Goal: Task Accomplishment & Management: Complete application form

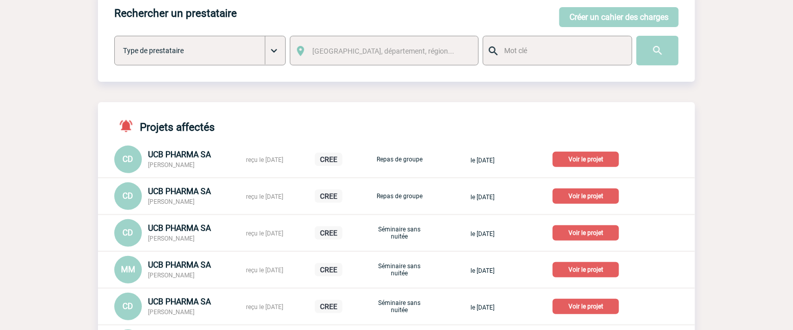
scroll to position [57, 0]
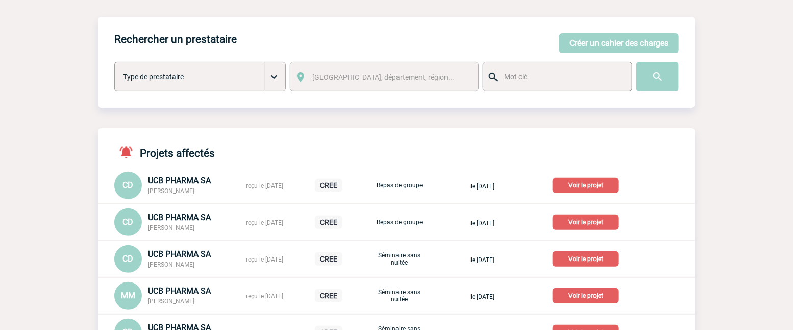
click at [190, 29] on div "Rechercher un prestataire Créer un cahier des charges Créer un cahier des charg…" at bounding box center [396, 62] width 597 height 91
click at [576, 42] on button "Créer un cahier des charges" at bounding box center [618, 43] width 119 height 20
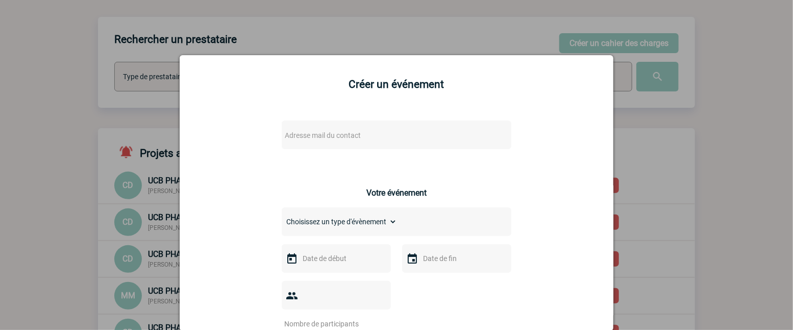
click at [343, 135] on span "Adresse mail du contact" at bounding box center [323, 135] width 76 height 8
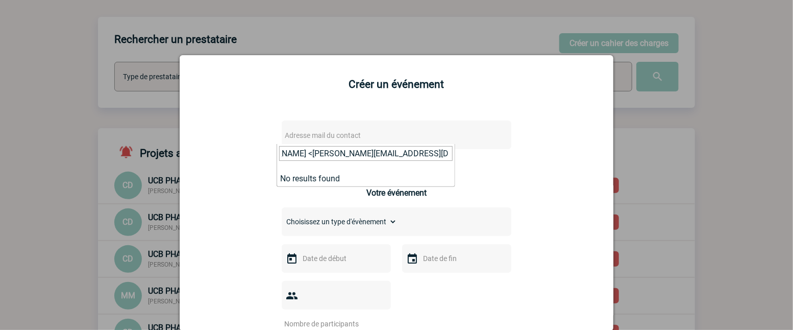
scroll to position [0, 0]
drag, startPoint x: 331, startPoint y: 154, endPoint x: 33, endPoint y: 172, distance: 298.6
click at [410, 158] on input "severine.rodrigues@sogeti.com>" at bounding box center [366, 153] width 174 height 15
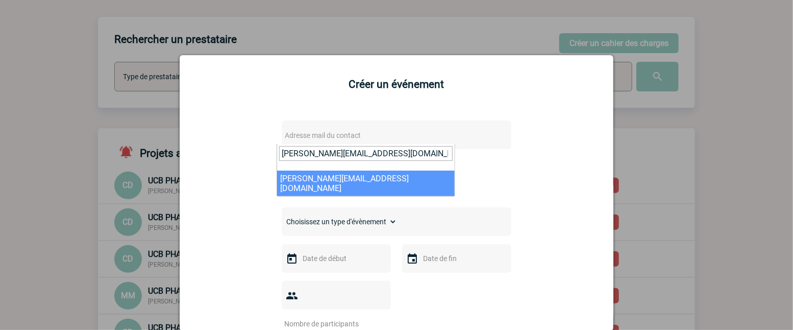
type input "severine.rodrigues@sogeti.com"
select select "132766"
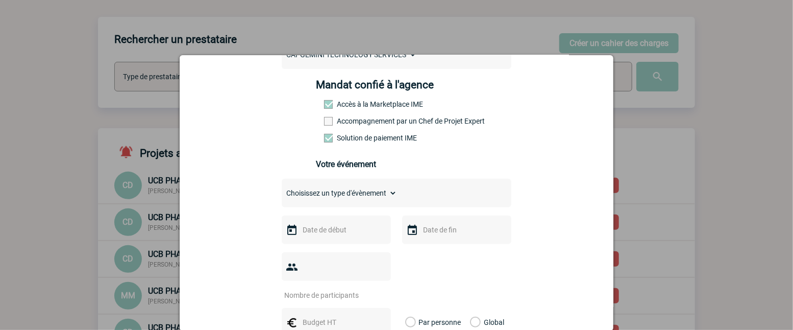
scroll to position [170, 0]
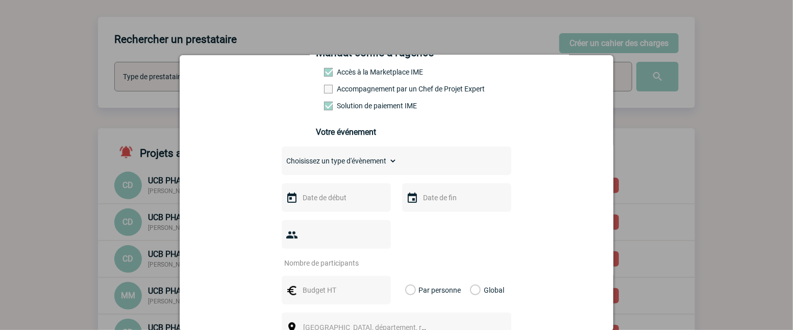
click at [386, 162] on select "Choisissez un type d'évènement Séminaire avec nuitée Séminaire sans nuitée Repa…" at bounding box center [339, 161] width 115 height 14
select select "4"
click at [282, 161] on select "Choisissez un type d'évènement Séminaire avec nuitée Séminaire sans nuitée Repa…" at bounding box center [339, 161] width 115 height 14
click at [356, 201] on input "text" at bounding box center [335, 197] width 70 height 13
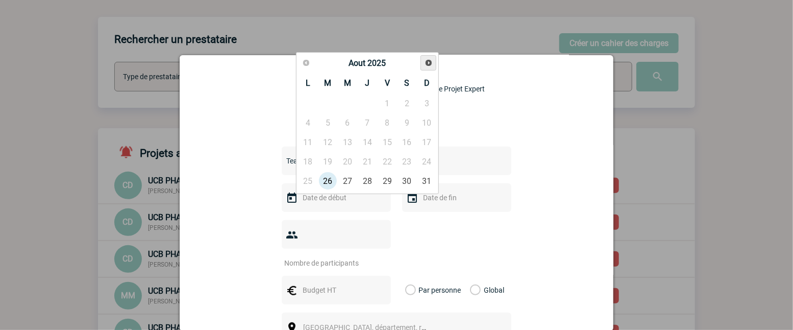
click at [426, 57] on link "Suivant" at bounding box center [429, 63] width 16 height 16
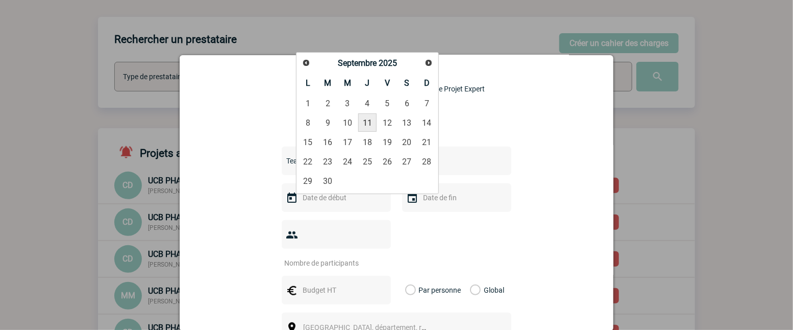
click at [368, 124] on link "11" at bounding box center [367, 122] width 19 height 18
type input "11-09-2025"
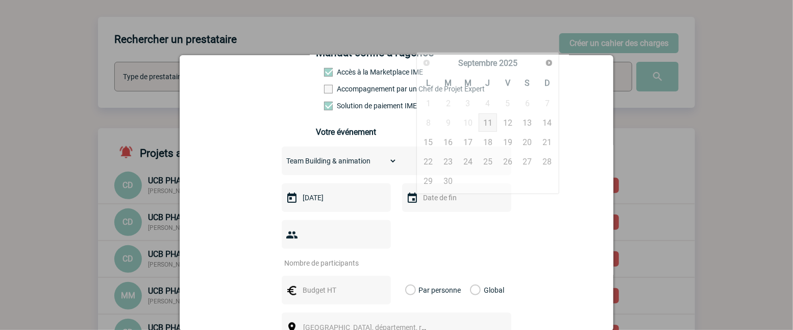
click at [441, 204] on input "text" at bounding box center [456, 197] width 70 height 13
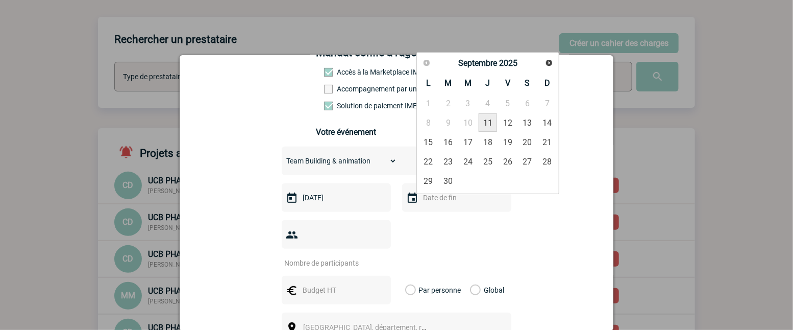
click at [496, 125] on link "11" at bounding box center [488, 122] width 19 height 18
type input "11-09-2025"
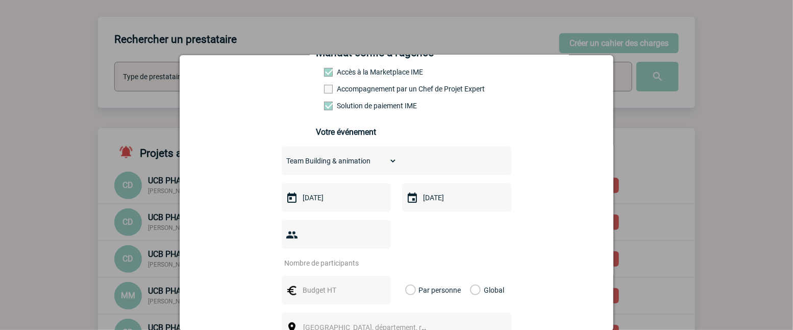
click at [242, 156] on div "severine.rodrigues@sogeti.com severine.rodrigues@sogeti.com Vous cherchez à ass…" at bounding box center [396, 259] width 408 height 636
type input "1"
click at [373, 256] on input "1" at bounding box center [330, 262] width 96 height 13
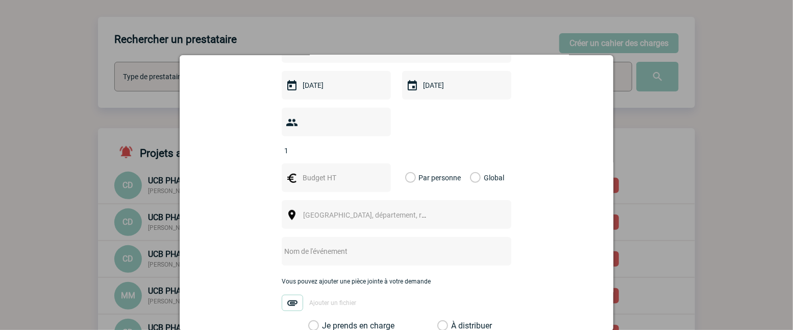
scroll to position [283, 0]
click at [231, 224] on div "severine.rodrigues@sogeti.com severine.rodrigues@sogeti.com Vous cherchez à ass…" at bounding box center [396, 145] width 408 height 636
click at [325, 170] on input "text" at bounding box center [335, 176] width 70 height 13
type input "614"
click at [474, 163] on label "Global" at bounding box center [473, 176] width 7 height 29
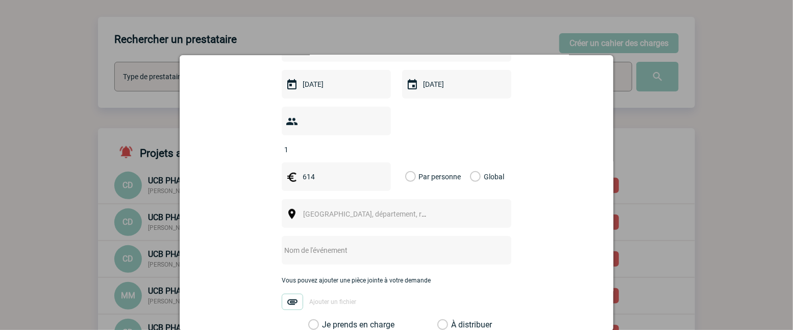
click at [0, 0] on input "Global" at bounding box center [0, 0] width 0 height 0
click at [394, 207] on span "Ville, département, région..." at bounding box center [369, 214] width 140 height 14
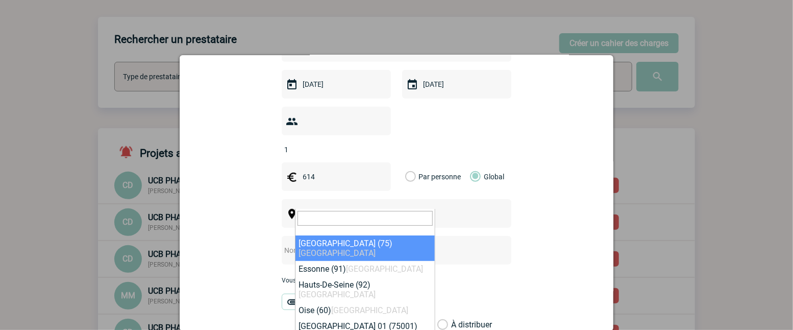
click at [258, 150] on div "severine.rodrigues@sogeti.com severine.rodrigues@sogeti.com Vous cherchez à ass…" at bounding box center [396, 145] width 408 height 636
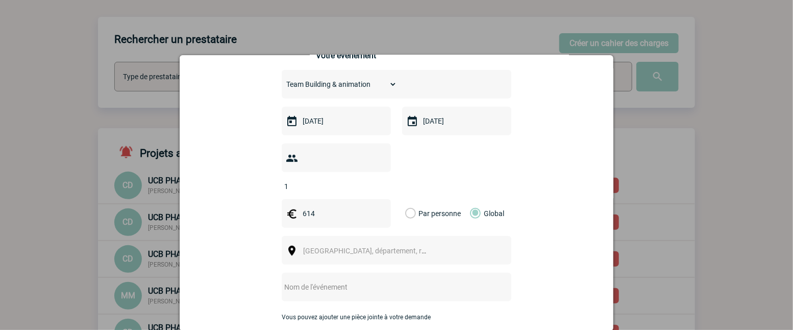
scroll to position [227, 0]
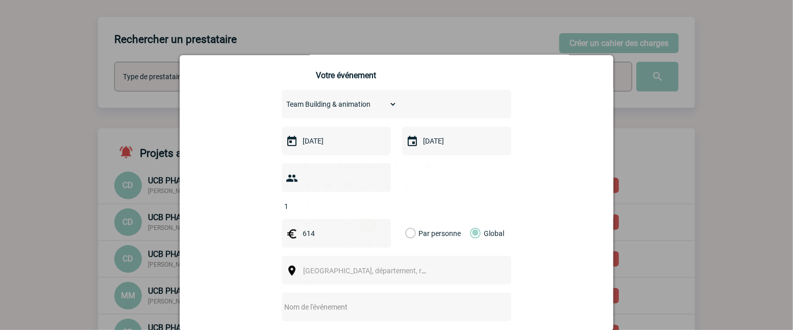
click at [344, 146] on input "11-09-2025" at bounding box center [335, 140] width 70 height 13
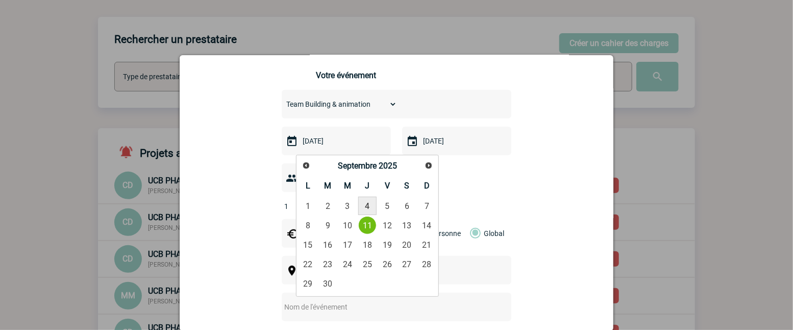
click at [365, 204] on link "4" at bounding box center [367, 206] width 19 height 18
type input "04-09-2025"
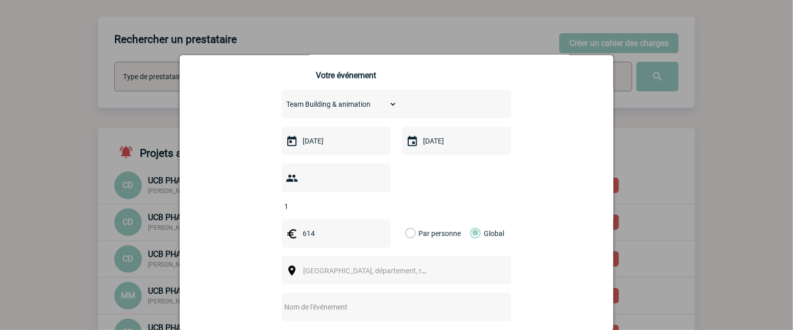
drag, startPoint x: 227, startPoint y: 232, endPoint x: 243, endPoint y: 231, distance: 16.3
click at [229, 232] on div "severine.rodrigues@sogeti.com severine.rodrigues@sogeti.com Vous cherchez à ass…" at bounding box center [396, 202] width 408 height 636
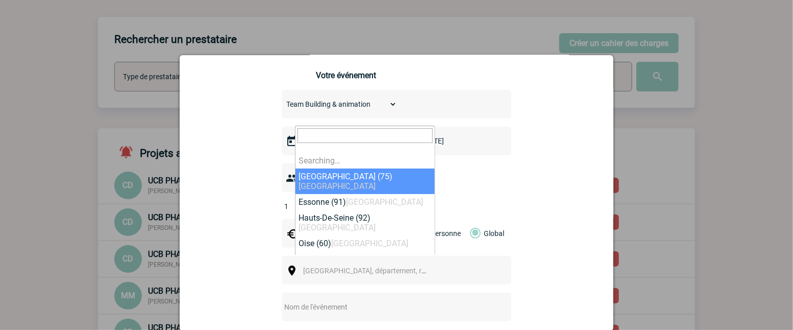
click at [361, 266] on span "Ville, département, région..." at bounding box center [374, 270] width 142 height 8
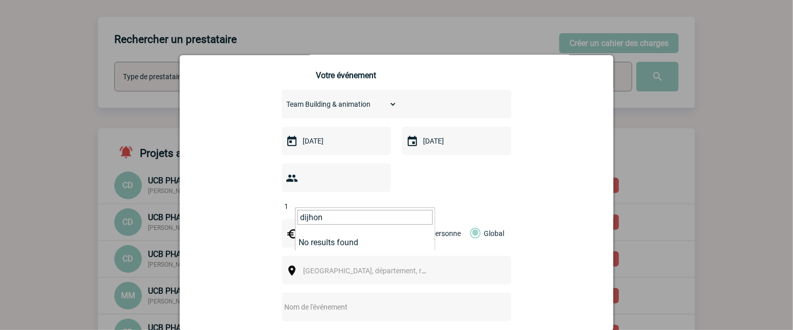
click at [307, 212] on input "dijhon" at bounding box center [365, 217] width 135 height 15
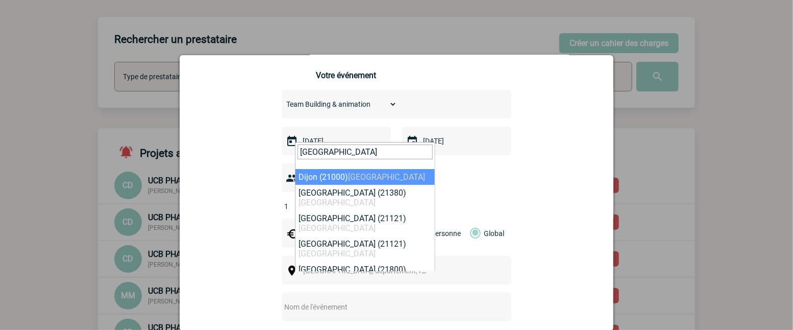
type input "dijon"
select select "7877"
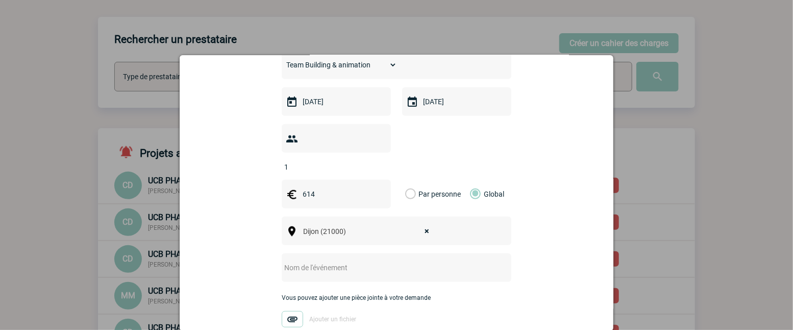
scroll to position [340, 0]
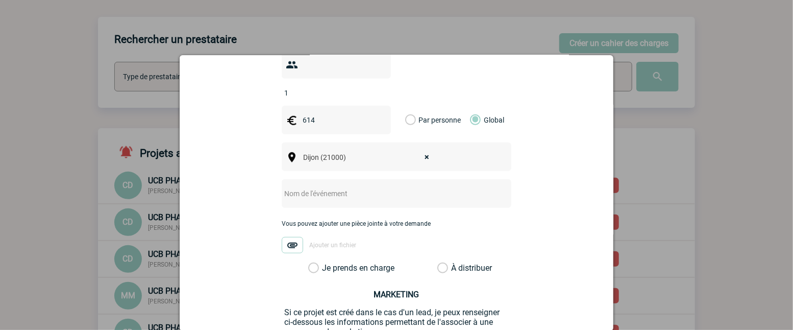
click at [308, 187] on input "text" at bounding box center [383, 193] width 203 height 13
type input "CENTRALISATION"
click at [326, 263] on label "Je prends en charge" at bounding box center [316, 268] width 17 height 10
click at [0, 0] on input "Je prends en charge" at bounding box center [0, 0] width 0 height 0
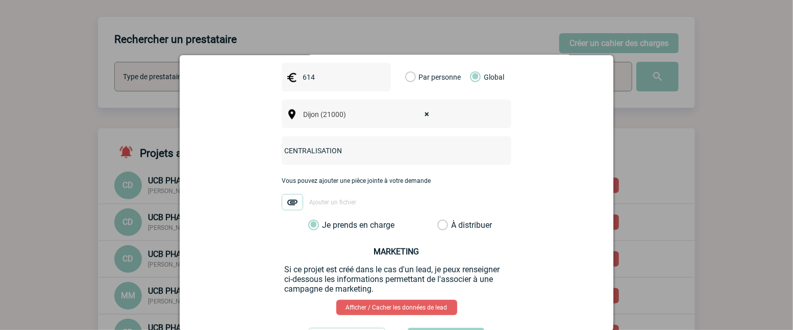
scroll to position [423, 0]
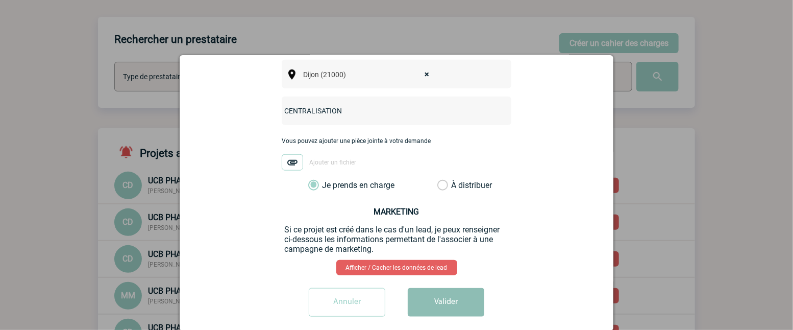
click at [430, 289] on button "Valider" at bounding box center [446, 302] width 77 height 29
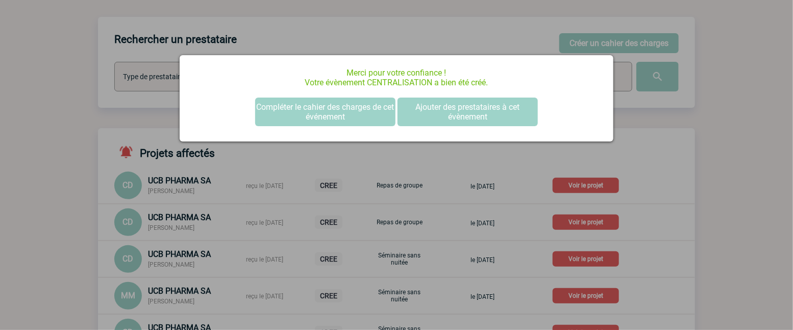
scroll to position [0, 0]
click at [697, 201] on div at bounding box center [396, 165] width 793 height 330
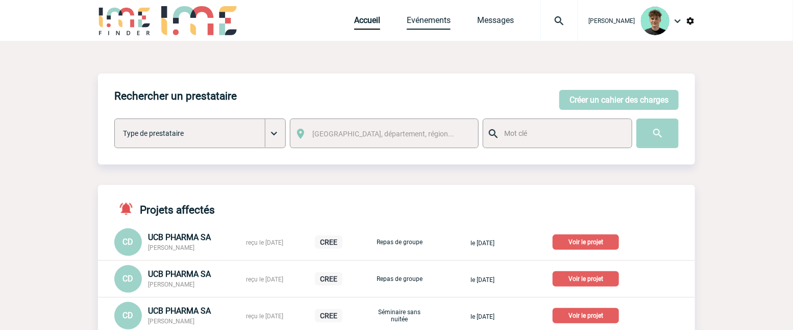
click at [451, 20] on link "Evénements" at bounding box center [429, 22] width 44 height 14
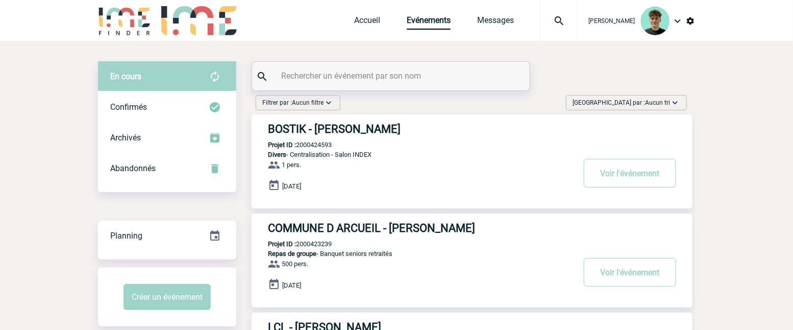
click at [661, 104] on span "Aucun tri" at bounding box center [657, 102] width 25 height 7
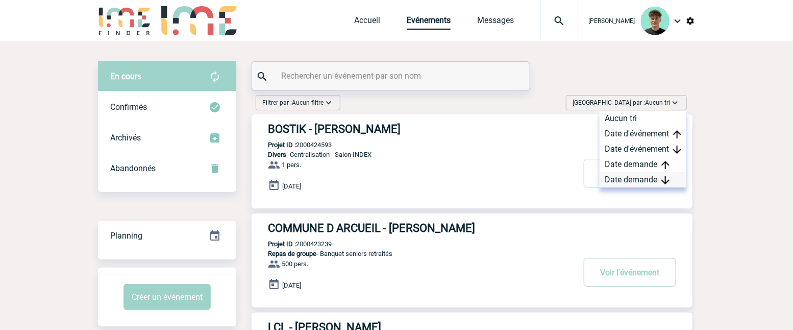
click at [656, 183] on div "Date demande" at bounding box center [643, 179] width 87 height 15
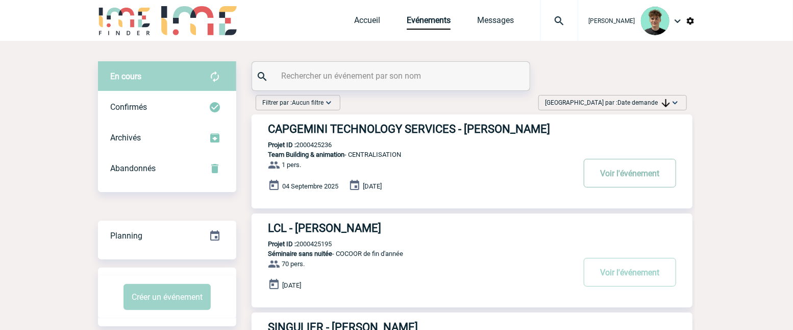
click at [622, 177] on button "Voir l'événement" at bounding box center [630, 173] width 92 height 29
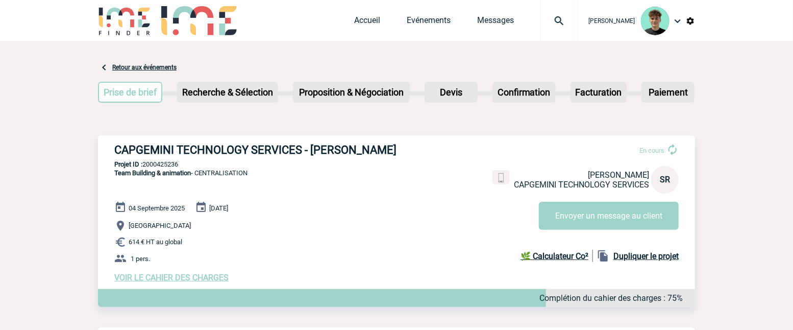
drag, startPoint x: 97, startPoint y: 123, endPoint x: 97, endPoint y: 141, distance: 18.4
drag, startPoint x: 98, startPoint y: 145, endPoint x: 417, endPoint y: 146, distance: 318.5
click at [417, 146] on div "CAPGEMINI TECHNOLOGY SERVICES - Séverine RODRIGUES En cours Séverine RODRIGUES …" at bounding box center [396, 212] width 597 height 155
copy h3 "CAPGEMINI TECHNOLOGY SERVICES - Séverine RODRIGUES"
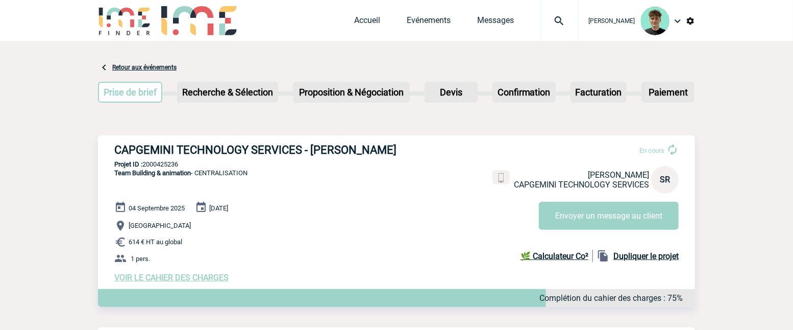
click at [184, 160] on div "CAPGEMINI TECHNOLOGY SERVICES - Séverine RODRIGUES En cours Séverine RODRIGUES …" at bounding box center [396, 212] width 597 height 155
click at [178, 161] on p "Projet ID : 2000425236" at bounding box center [396, 164] width 597 height 8
copy p "2000425236"
